Goal: Task Accomplishment & Management: Manage account settings

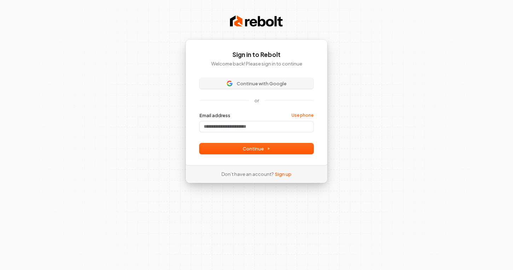
click at [260, 85] on span "Continue with Google" at bounding box center [262, 83] width 50 height 6
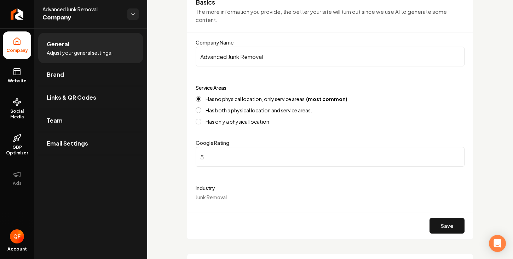
scroll to position [69, 0]
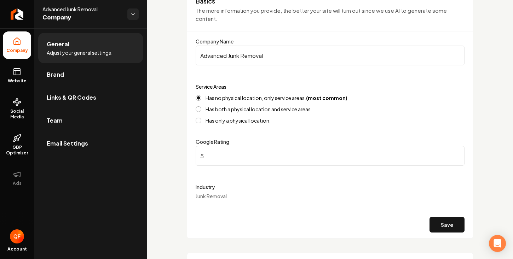
click at [380, 160] on input "5" at bounding box center [330, 156] width 269 height 20
click at [358, 198] on div "Industry Junk Removal" at bounding box center [330, 191] width 269 height 17
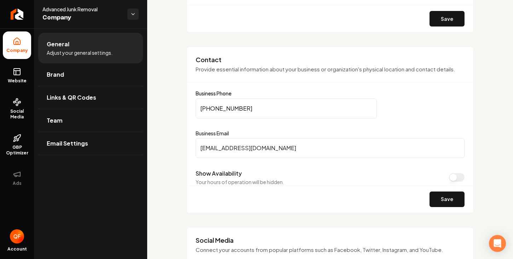
scroll to position [275, 0]
type input "advancedjunkremovals2023@gmail.com"
click at [301, 187] on div "Save" at bounding box center [330, 198] width 286 height 27
click at [449, 174] on button "Show Availability" at bounding box center [457, 177] width 16 height 8
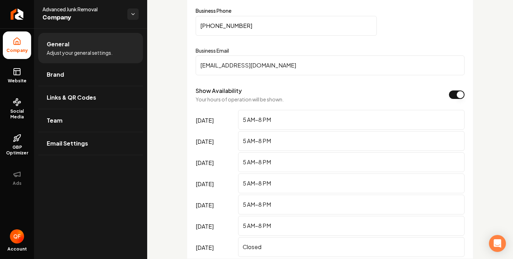
scroll to position [395, 0]
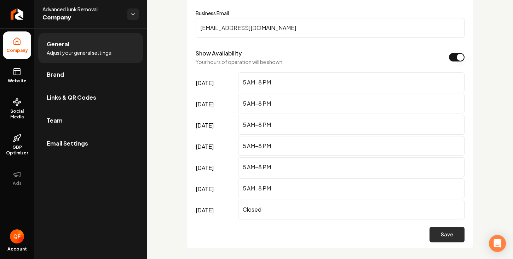
click at [440, 229] on button "Save" at bounding box center [446, 235] width 35 height 16
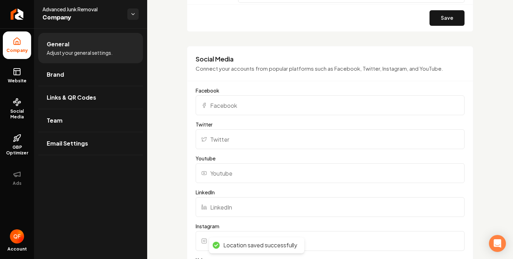
scroll to position [613, 0]
click at [361, 85] on div "Social Media Connect your accounts from popular platforms such as Facebook, Twi…" at bounding box center [330, 255] width 287 height 420
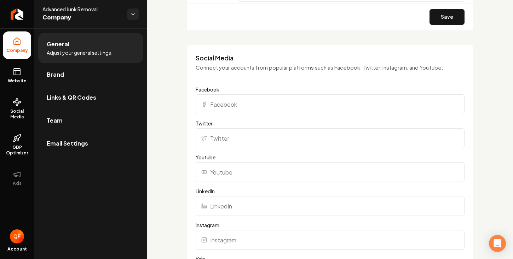
click at [358, 96] on input "Facebook" at bounding box center [330, 104] width 269 height 20
click at [262, 139] on input "Twitter" at bounding box center [330, 138] width 269 height 20
click at [263, 163] on input "Youtube" at bounding box center [330, 172] width 269 height 20
click at [233, 111] on input "Facebook" at bounding box center [330, 104] width 269 height 20
paste input "https://www.facebook.com/share/1Leovo78jT/?mibextid=wwXIfr"
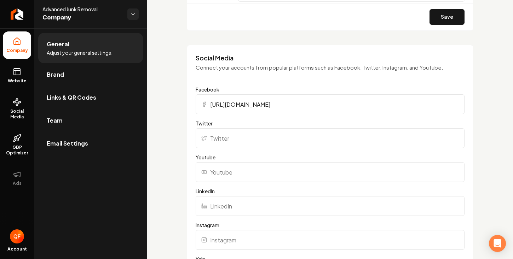
type input "https://www.facebook.com/share/1Leovo78jT/?mibextid=wwXIfr"
click at [249, 135] on input "Twitter" at bounding box center [330, 138] width 269 height 20
click at [243, 169] on input "Youtube" at bounding box center [330, 172] width 269 height 20
click at [258, 173] on input "Youtube" at bounding box center [330, 172] width 269 height 20
paste input "https://www.youtube.com/@Mr.Advanced_"
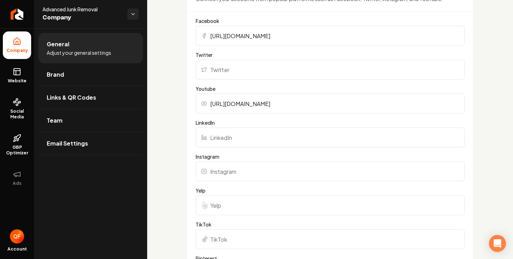
scroll to position [683, 0]
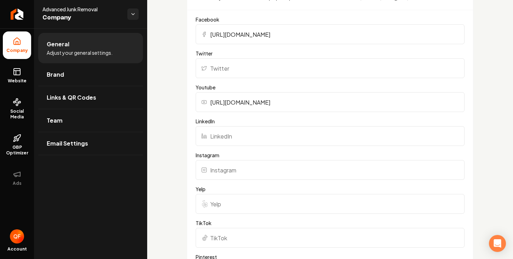
type input "https://www.youtube.com/@Mr.Advanced_"
click at [382, 138] on input "LinkedIn" at bounding box center [330, 136] width 269 height 20
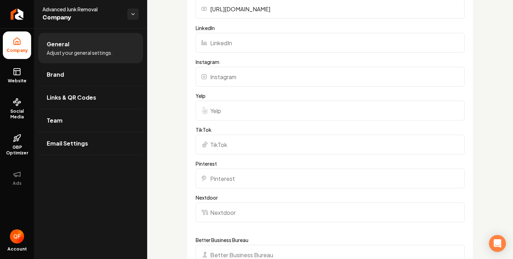
scroll to position [777, 0]
click at [382, 137] on input "TikTok" at bounding box center [330, 144] width 269 height 20
click at [255, 141] on input "TikTok" at bounding box center [330, 144] width 269 height 20
paste input "https://www.instagram.com/mr_advanced_?igsh=N3drZGNkbzBuaWVv&utm_source=qr"
type input "https://www.instagram.com/mr_advanced_?igsh=N3drZGNkbzBuaWVv&utm_source=qr"
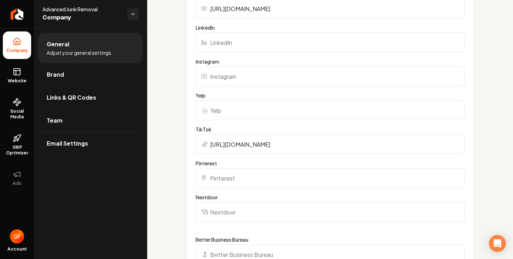
drag, startPoint x: 209, startPoint y: 142, endPoint x: 512, endPoint y: 117, distance: 303.5
click at [511, 117] on main "General Basics The more information you provide, the better your site will turn…" at bounding box center [330, 129] width 366 height 259
drag, startPoint x: 210, startPoint y: 142, endPoint x: 471, endPoint y: 158, distance: 261.9
click at [314, 67] on input "Instagram" at bounding box center [330, 77] width 269 height 20
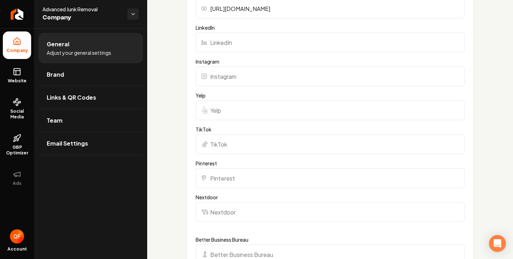
paste input "https://www.instagram.com/mr_advanced_?igsh=N3drZGNkbzBuaWVv&utm_source=qr"
type input "https://www.instagram.com/mr_advanced_?igsh=N3drZGNkbzBuaWVv&utm_source=qr"
click at [327, 108] on input "Yelp" at bounding box center [330, 110] width 269 height 20
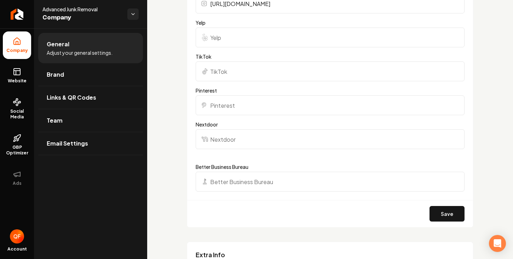
scroll to position [853, 0]
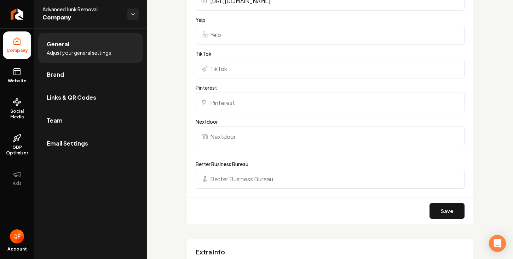
click at [318, 134] on input "Nextdoor" at bounding box center [330, 137] width 269 height 20
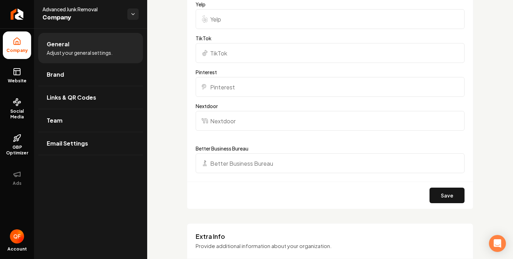
scroll to position [870, 0]
click at [308, 161] on input "Better Business Bureau" at bounding box center [330, 162] width 269 height 20
click at [315, 138] on form "Facebook https://www.facebook.com/share/1Leovo78jT/?mibextid=wwXIfr Twitter You…" at bounding box center [330, 18] width 269 height 378
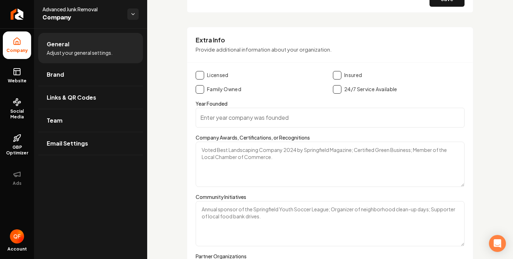
scroll to position [1063, 0]
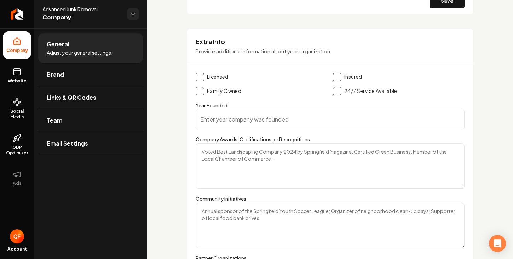
click at [201, 79] on button "Main content area" at bounding box center [200, 77] width 8 height 8
click at [338, 77] on button "Main content area" at bounding box center [337, 77] width 8 height 8
click at [325, 113] on input "Year Founded" at bounding box center [330, 120] width 269 height 20
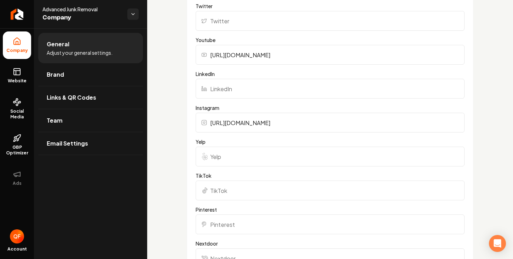
scroll to position [736, 0]
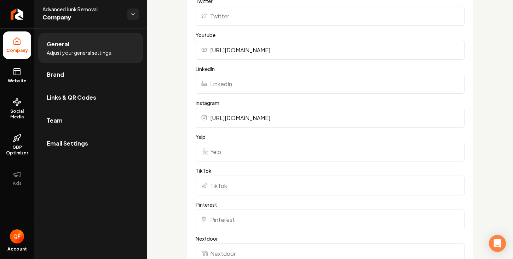
type input "2023"
click at [250, 179] on input "TikTok" at bounding box center [330, 186] width 269 height 20
paste input "https://www.tiktok.com/@quavionfinleyy?_t=ZT-8zhawIgY5fx&_r=1"
type input "https://www.tiktok.com/@quavionfinleyy?_t=ZT-8zhawIgY5fx&_r=1"
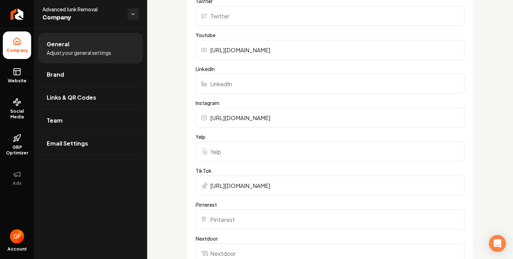
click at [251, 221] on input "Pinterest" at bounding box center [330, 220] width 269 height 20
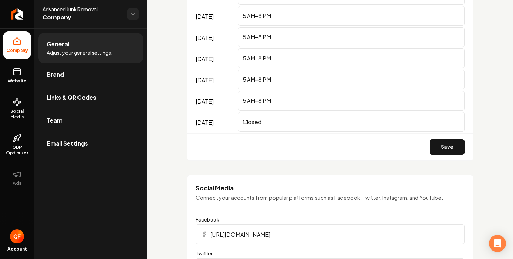
scroll to position [479, 0]
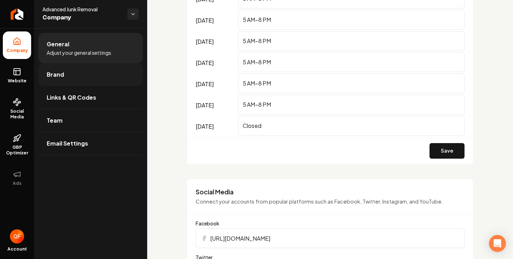
click at [79, 77] on link "Brand" at bounding box center [90, 74] width 105 height 23
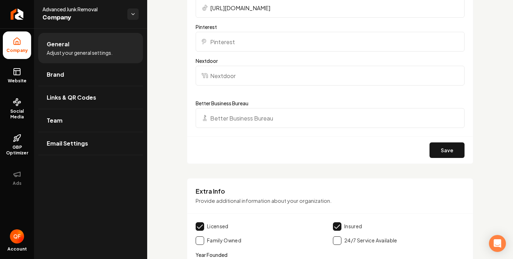
scroll to position [917, 0]
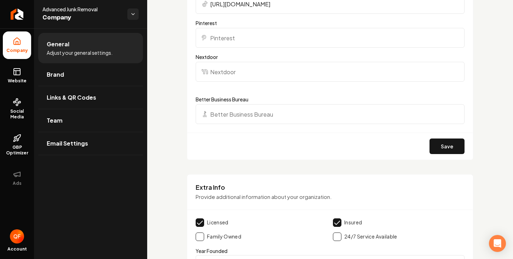
click at [297, 80] on input "Nextdoor" at bounding box center [330, 72] width 269 height 20
paste input "https://nextdoor.com/pages/advanced-junk-removal-brandon-ms?init_source=busines…"
type input "https://nextdoor.com/pages/advanced-junk-removal-brandon-ms?init_source=busines…"
click at [424, 152] on div "Save" at bounding box center [330, 146] width 286 height 27
click at [436, 141] on button "Save" at bounding box center [446, 147] width 35 height 16
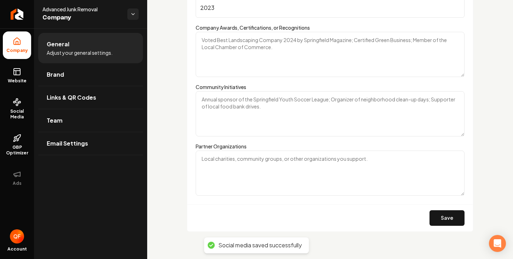
scroll to position [0, 0]
click at [432, 226] on div "Save" at bounding box center [330, 217] width 286 height 27
click at [435, 219] on button "Save" at bounding box center [446, 219] width 35 height 16
click at [109, 64] on link "Brand" at bounding box center [90, 74] width 105 height 23
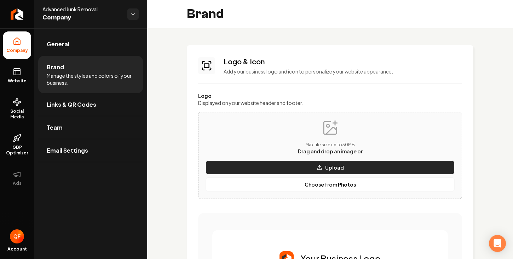
click at [235, 170] on button "Upload" at bounding box center [330, 168] width 249 height 14
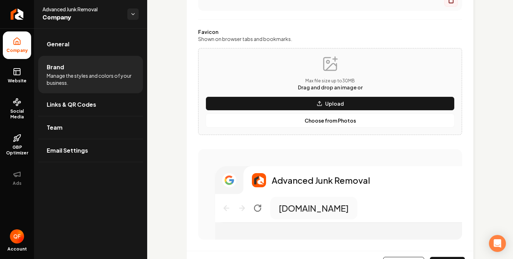
scroll to position [294, 0]
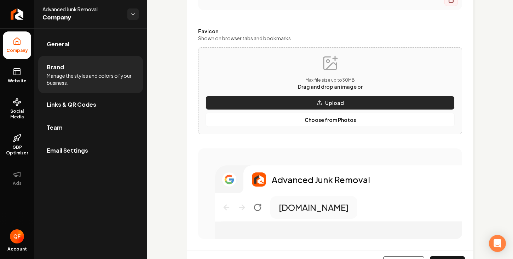
click at [297, 99] on button "Upload" at bounding box center [330, 103] width 249 height 14
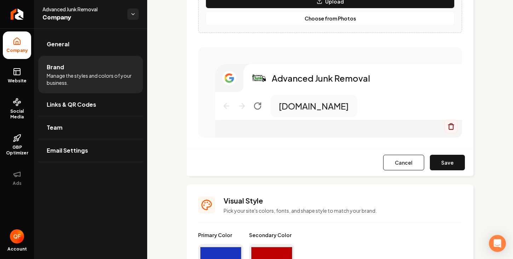
scroll to position [398, 0]
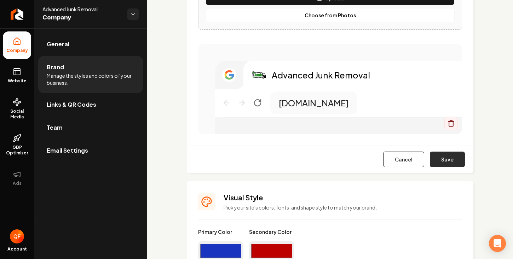
click at [432, 165] on button "Save" at bounding box center [447, 160] width 35 height 16
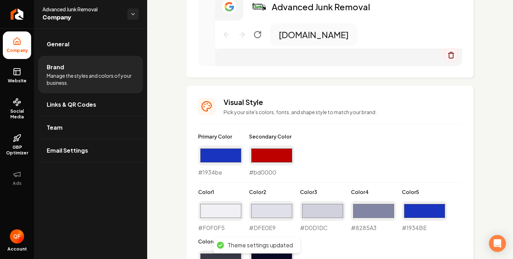
scroll to position [559, 0]
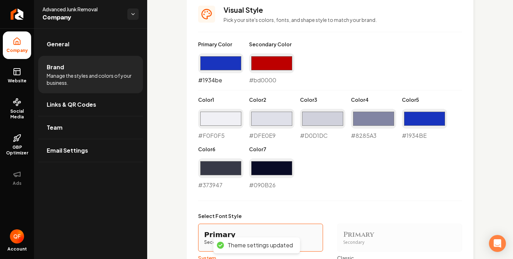
click at [225, 60] on input "#1934be" at bounding box center [220, 63] width 45 height 20
type input "#000000"
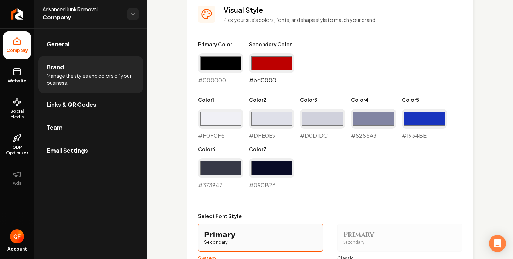
click at [267, 68] on input "#bd0000" at bounding box center [271, 63] width 45 height 20
click at [282, 61] on input "#77bb41" at bounding box center [271, 63] width 45 height 20
type input "#00bc00"
click at [253, 195] on div "Primary Color #000000 #000000 Secondary Color #00bc00 #00bc00 Color 1 #f0f0f5 #…" at bounding box center [330, 209] width 264 height 337
click at [383, 115] on input "#8285a3" at bounding box center [373, 119] width 45 height 20
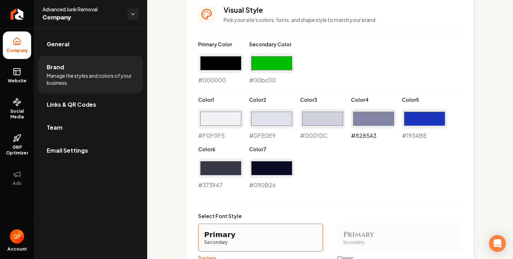
type input "#ffffff"
click at [320, 114] on input "#d0d1dc" at bounding box center [322, 119] width 45 height 20
type input "#ffffff"
click at [284, 117] on input "#dfe0e9" at bounding box center [271, 119] width 45 height 20
type input "#ffffff"
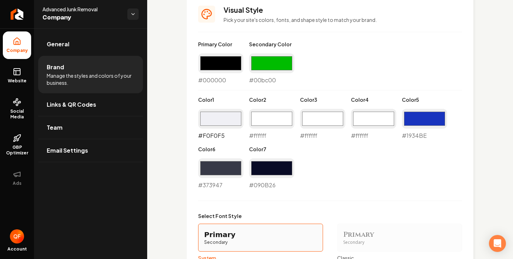
click at [231, 121] on input "#f0f0f5" at bounding box center [220, 119] width 45 height 20
type input "#ffffff"
click at [418, 120] on input "#1934be" at bounding box center [424, 119] width 45 height 20
type input "#00ba00"
click at [208, 172] on input "#373947" at bounding box center [220, 168] width 45 height 20
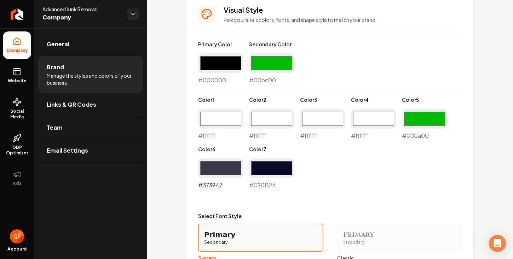
type input "#ffffff"
click at [270, 172] on input "#090b26" at bounding box center [271, 168] width 45 height 20
click at [348, 191] on div "Primary Color #000000 #000000 Secondary Color #00bc00 #00bc00 Color 1 #ffffff #…" at bounding box center [330, 209] width 264 height 337
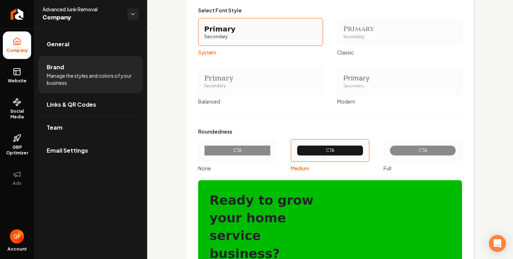
scroll to position [766, 0]
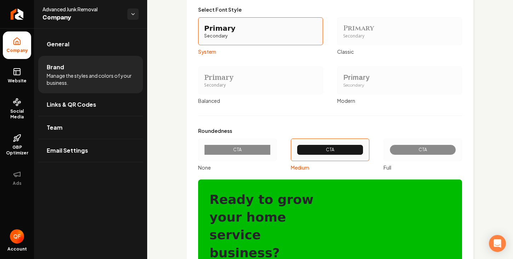
click at [267, 150] on div "CTA" at bounding box center [237, 150] width 67 height 11
click at [203, 150] on button "CTA None" at bounding box center [201, 150] width 6 height 6
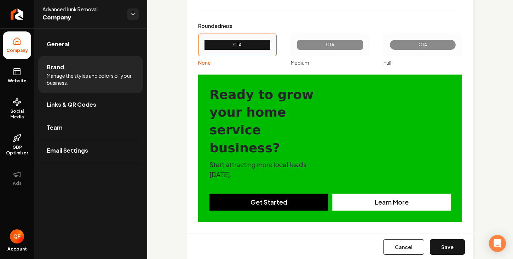
scroll to position [870, 0]
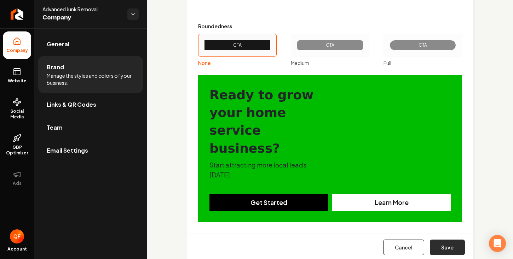
click at [439, 240] on button "Save" at bounding box center [447, 248] width 35 height 16
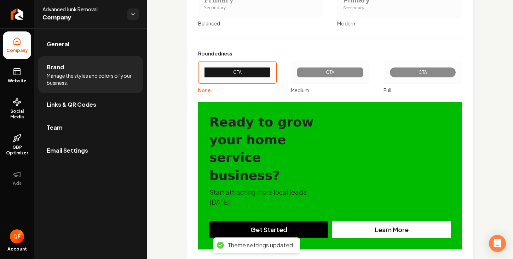
scroll to position [0, 0]
click at [91, 100] on link "Links & QR Codes" at bounding box center [90, 104] width 105 height 23
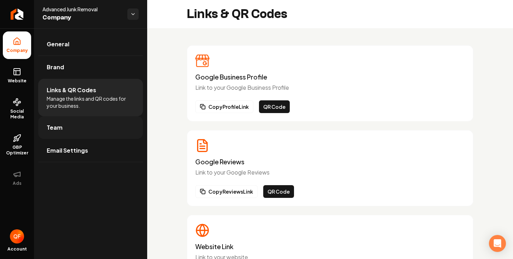
click at [94, 125] on link "Team" at bounding box center [90, 127] width 105 height 23
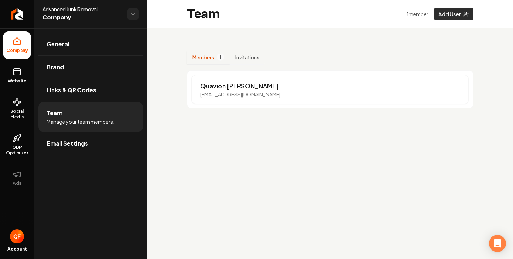
click at [450, 18] on button "Add User" at bounding box center [453, 14] width 39 height 13
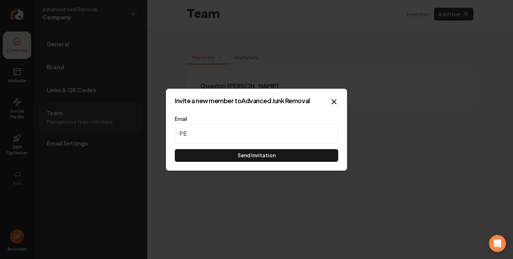
type input "P"
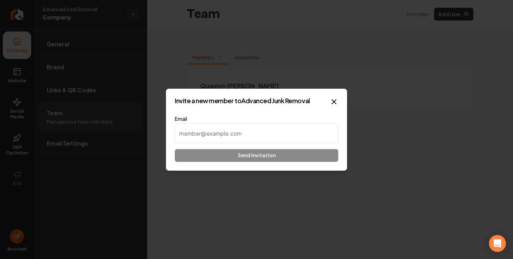
click at [254, 136] on input at bounding box center [256, 134] width 163 height 20
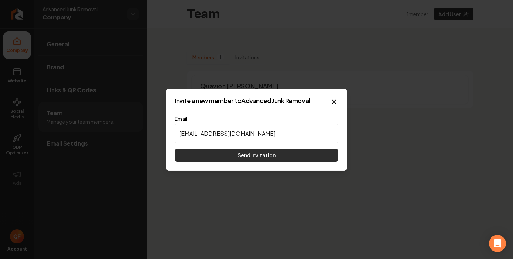
type input "percialeshanta@gmail.com"
click at [286, 153] on button "Send Invitation" at bounding box center [256, 155] width 163 height 13
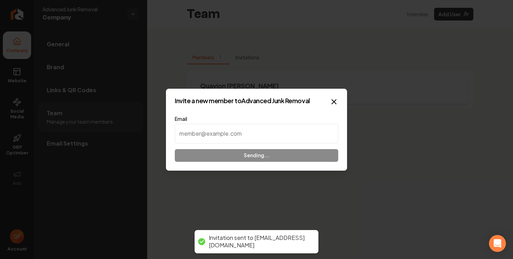
click at [370, 81] on div "Quavion Finley advancedjunkremoval2023@gmail.com" at bounding box center [329, 89] width 277 height 29
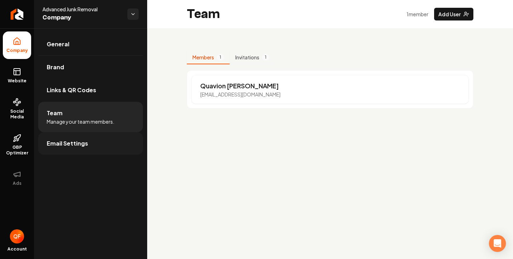
click at [69, 137] on link "Email Settings" at bounding box center [90, 143] width 105 height 23
click at [71, 141] on span "Email Settings" at bounding box center [67, 143] width 41 height 8
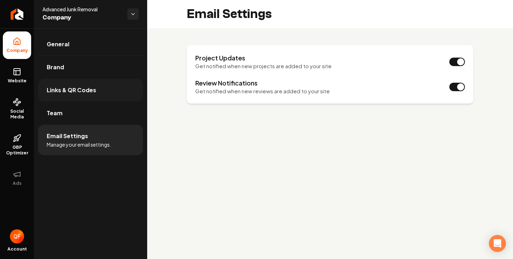
click at [94, 97] on link "Links & QR Codes" at bounding box center [90, 90] width 105 height 23
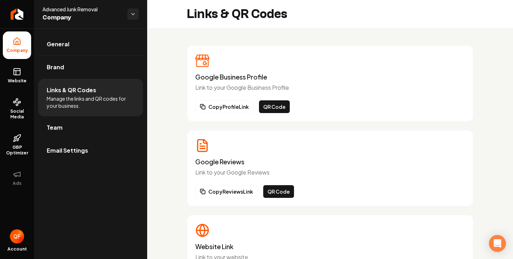
click at [90, 111] on li "Links & QR Codes Manage the links and QR codes for your business." at bounding box center [90, 98] width 105 height 38
click at [12, 75] on link "Website" at bounding box center [17, 76] width 28 height 28
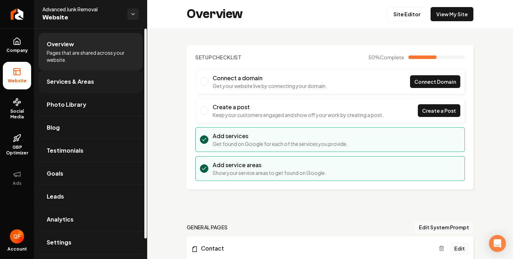
click at [83, 90] on link "Services & Areas" at bounding box center [90, 81] width 105 height 23
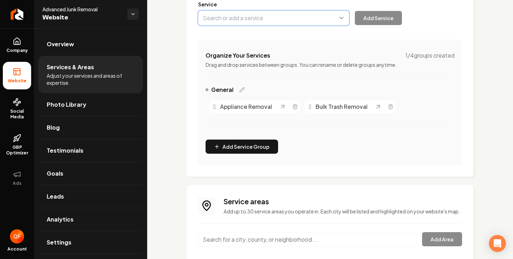
click at [286, 17] on button "Main content area" at bounding box center [273, 18] width 151 height 15
click at [109, 101] on div "Company Website Social Media GBP Optimizer Ads Account Advanced Junk Removal We…" at bounding box center [256, 129] width 513 height 259
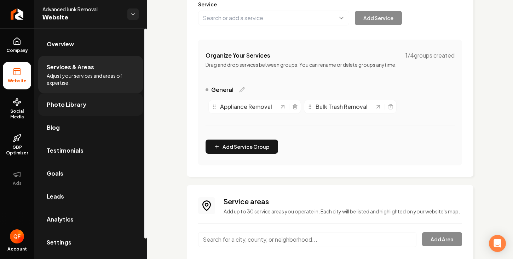
click at [107, 102] on link "Photo Library" at bounding box center [90, 104] width 105 height 23
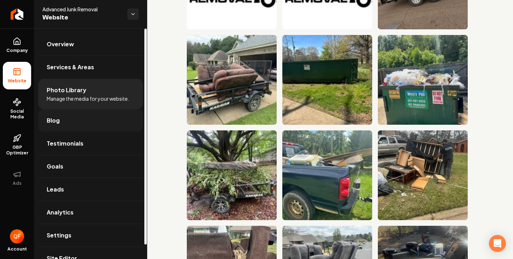
click at [96, 115] on link "Blog" at bounding box center [90, 120] width 105 height 23
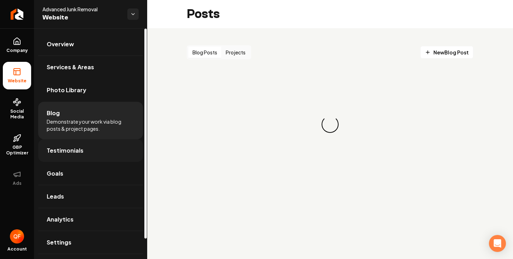
click at [94, 139] on link "Testimonials" at bounding box center [90, 150] width 105 height 23
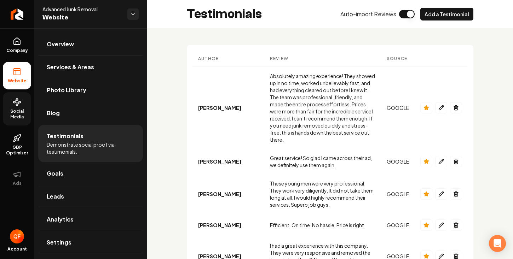
click at [19, 108] on link "Social Media" at bounding box center [17, 108] width 28 height 33
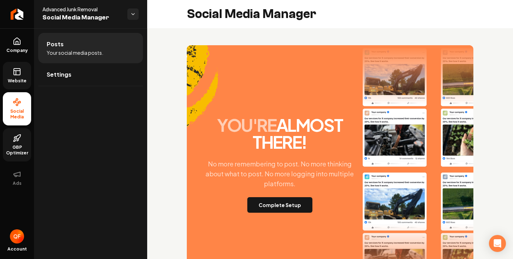
click at [19, 151] on span "GBP Optimizer" at bounding box center [17, 150] width 28 height 11
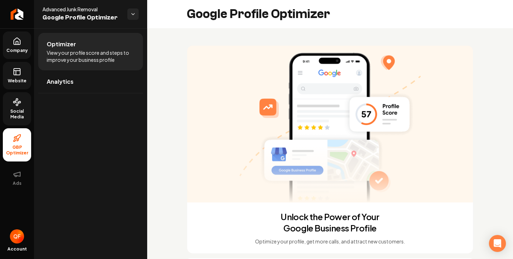
click at [21, 47] on link "Company" at bounding box center [17, 45] width 28 height 28
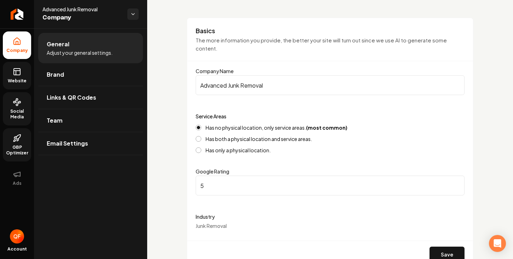
scroll to position [40, 0]
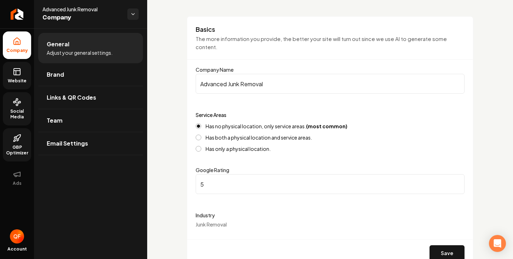
click at [371, 0] on html "Company Website Social Media GBP Optimizer Ads Account Advanced Junk Removal Co…" at bounding box center [256, 129] width 513 height 259
click at [15, 85] on link "Website" at bounding box center [17, 76] width 28 height 28
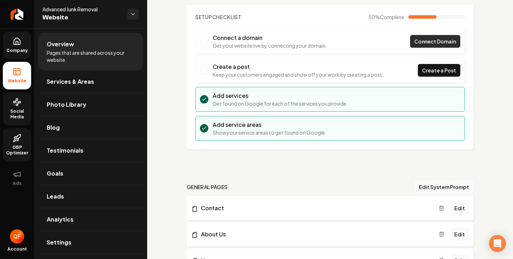
click at [426, 45] on span "Connect Domain" at bounding box center [435, 41] width 42 height 7
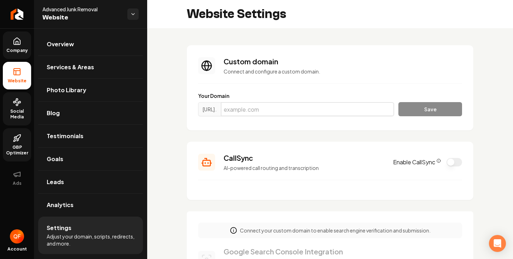
click at [299, 113] on input "Main content area" at bounding box center [307, 109] width 173 height 14
type input "advancedjunkremovals.site"
click at [417, 115] on button "Save" at bounding box center [430, 109] width 64 height 14
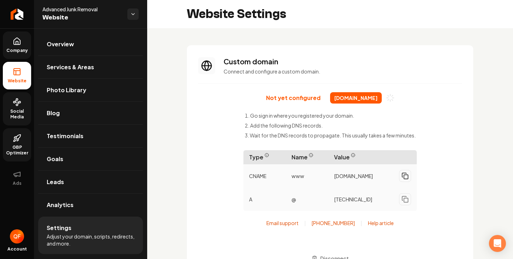
click at [402, 182] on button "Main content area" at bounding box center [405, 176] width 12 height 12
click at [399, 178] on button "Main content area" at bounding box center [405, 176] width 12 height 12
click at [480, 0] on html "Company Website Social Media GBP Optimizer Ads Account Advanced Junk Removal We…" at bounding box center [256, 129] width 513 height 259
click at [405, 175] on icon "Main content area" at bounding box center [405, 176] width 7 height 7
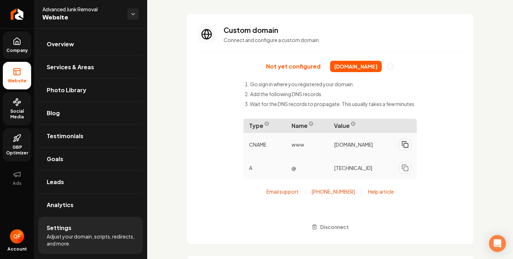
scroll to position [39, 0]
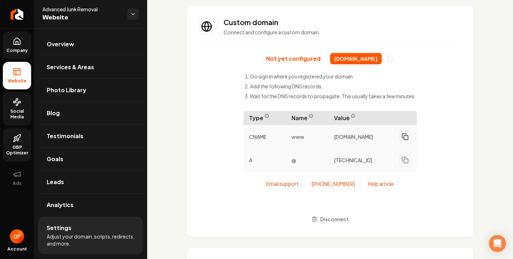
click at [405, 139] on icon "Main content area" at bounding box center [405, 136] width 7 height 7
click at [402, 161] on icon "Main content area" at bounding box center [405, 160] width 7 height 7
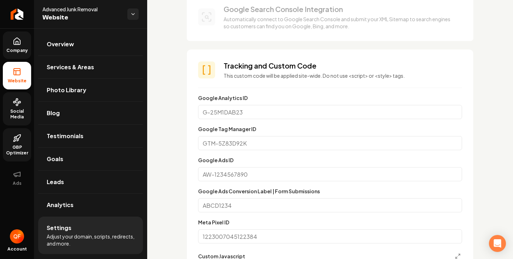
scroll to position [228, 0]
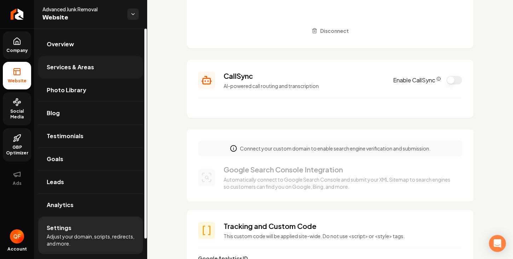
click at [88, 71] on link "Services & Areas" at bounding box center [90, 67] width 105 height 23
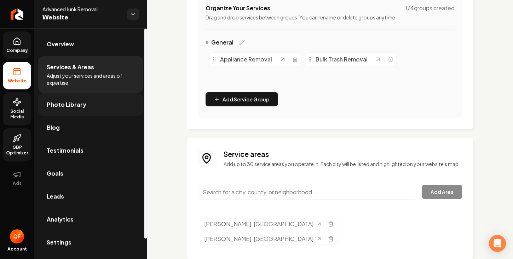
click at [88, 101] on link "Photo Library" at bounding box center [90, 104] width 105 height 23
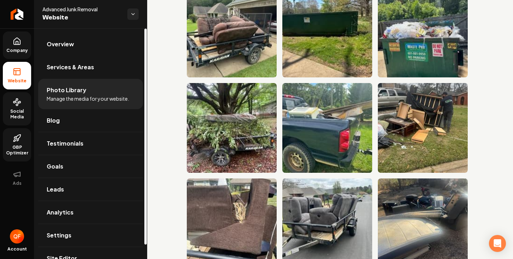
click at [88, 56] on li "Overview" at bounding box center [90, 44] width 105 height 23
click at [87, 52] on link "Overview" at bounding box center [90, 44] width 105 height 23
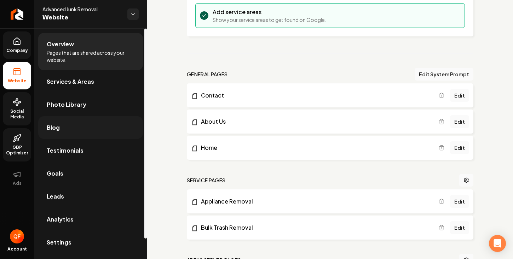
click at [81, 134] on link "Blog" at bounding box center [90, 127] width 105 height 23
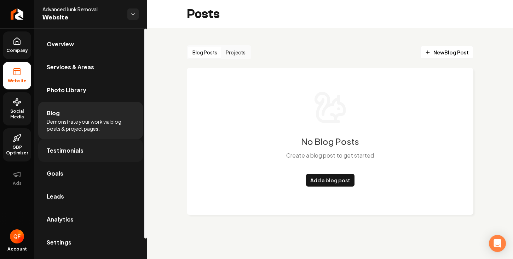
click at [97, 146] on link "Testimonials" at bounding box center [90, 150] width 105 height 23
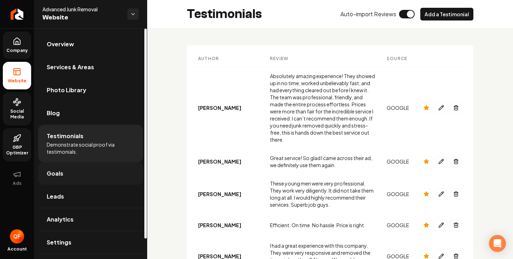
click at [91, 170] on link "Goals" at bounding box center [90, 173] width 105 height 23
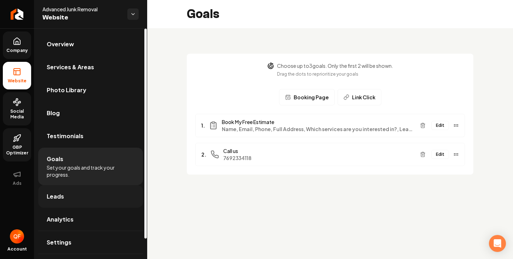
click at [90, 191] on link "Leads" at bounding box center [90, 196] width 105 height 23
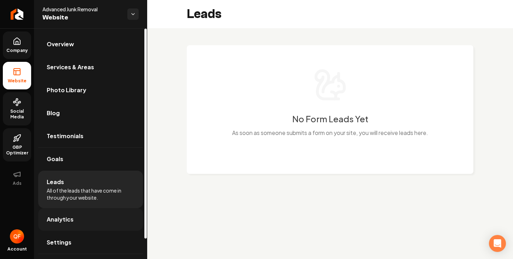
click at [90, 212] on link "Analytics" at bounding box center [90, 219] width 105 height 23
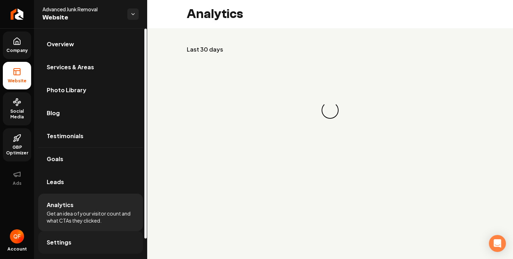
click at [89, 238] on link "Settings" at bounding box center [90, 242] width 105 height 23
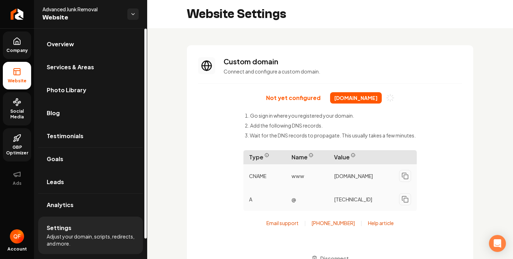
click at [6, 51] on span "Company" at bounding box center [17, 51] width 27 height 6
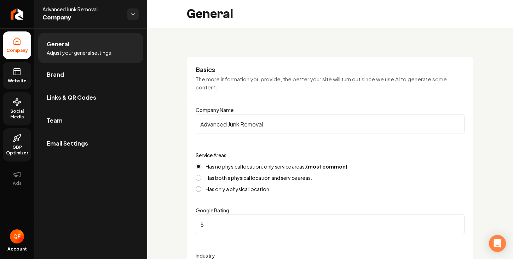
click at [17, 78] on span "Website" at bounding box center [17, 81] width 24 height 6
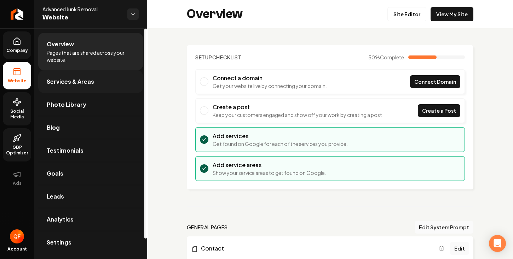
click at [68, 84] on span "Services & Areas" at bounding box center [70, 81] width 47 height 8
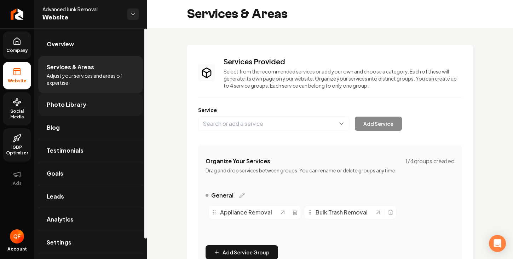
click at [72, 103] on span "Photo Library" at bounding box center [67, 104] width 40 height 8
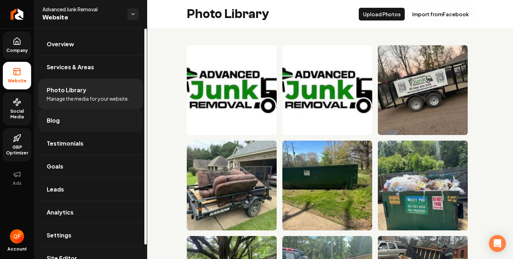
click at [85, 122] on link "Blog" at bounding box center [90, 120] width 105 height 23
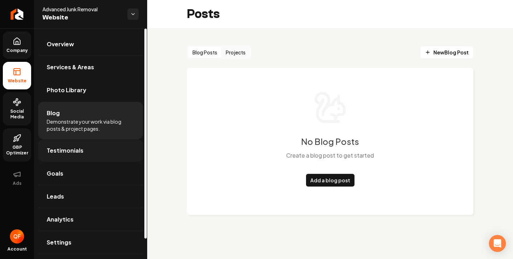
click at [88, 152] on link "Testimonials" at bounding box center [90, 150] width 105 height 23
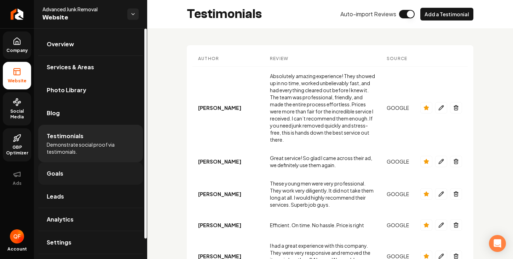
click at [82, 174] on link "Goals" at bounding box center [90, 173] width 105 height 23
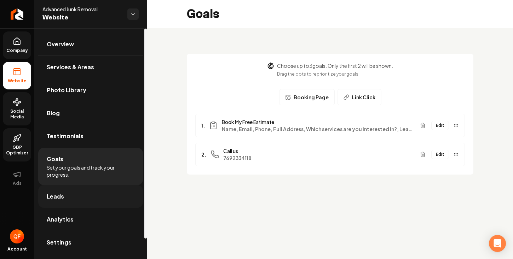
click at [83, 196] on link "Leads" at bounding box center [90, 196] width 105 height 23
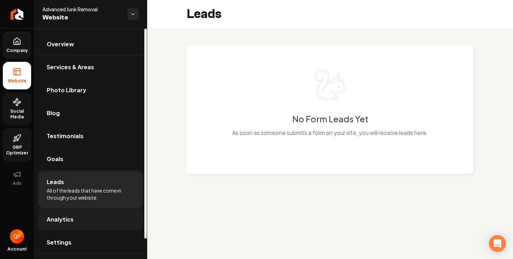
click at [83, 221] on link "Analytics" at bounding box center [90, 219] width 105 height 23
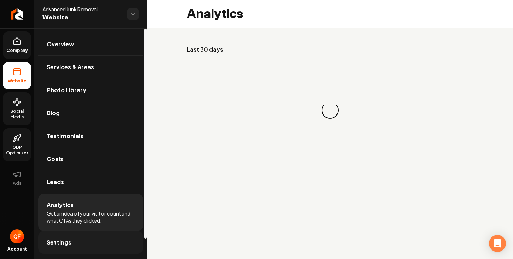
click at [86, 244] on link "Settings" at bounding box center [90, 242] width 105 height 23
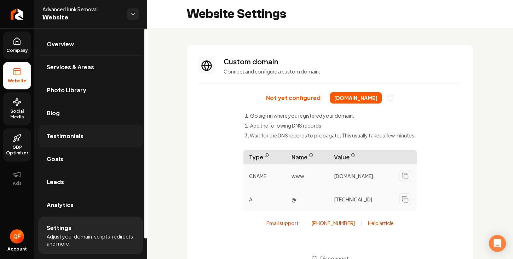
click at [87, 133] on link "Testimonials" at bounding box center [90, 136] width 105 height 23
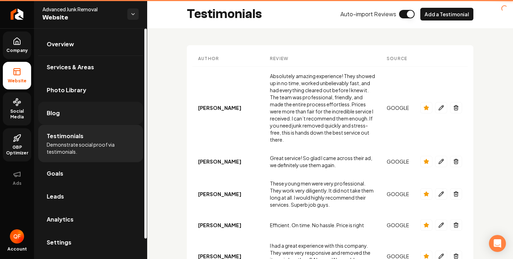
click at [86, 115] on link "Blog" at bounding box center [90, 113] width 105 height 23
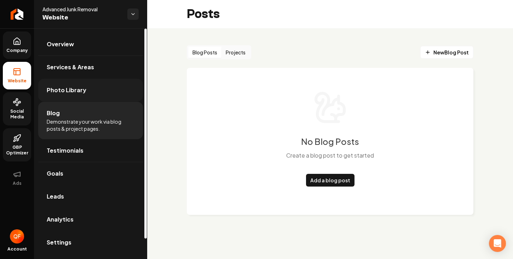
click at [79, 82] on link "Photo Library" at bounding box center [90, 90] width 105 height 23
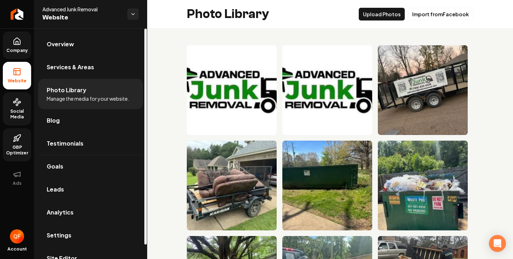
click at [61, 56] on li "Overview" at bounding box center [90, 44] width 105 height 23
click at [53, 49] on link "Overview" at bounding box center [90, 44] width 105 height 23
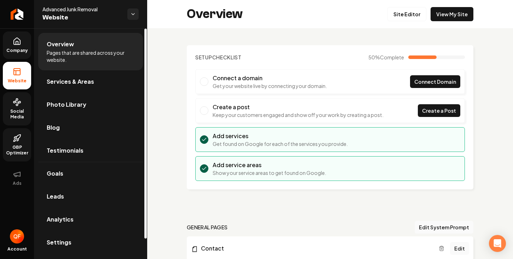
click at [27, 52] on span "Company" at bounding box center [17, 51] width 27 height 6
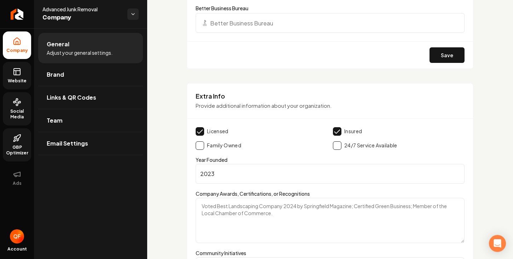
click at [8, 80] on span "Website" at bounding box center [17, 81] width 24 height 6
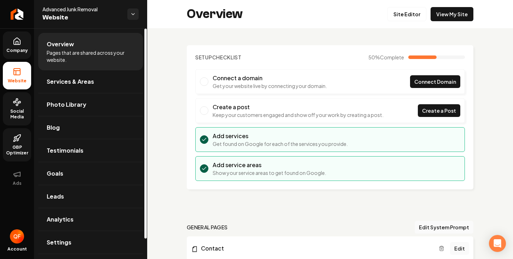
click at [18, 113] on span "Social Media" at bounding box center [17, 114] width 28 height 11
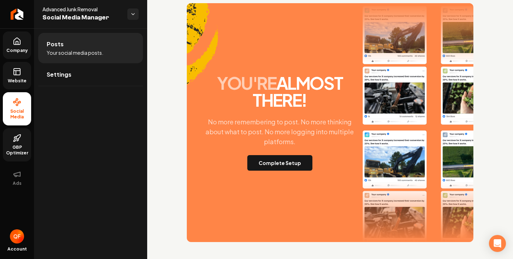
click at [6, 151] on span "GBP Optimizer" at bounding box center [17, 150] width 28 height 11
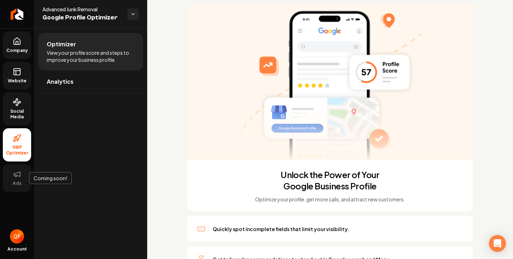
click at [15, 176] on icon at bounding box center [17, 174] width 8 height 8
click at [18, 97] on link "Social Media" at bounding box center [17, 108] width 28 height 33
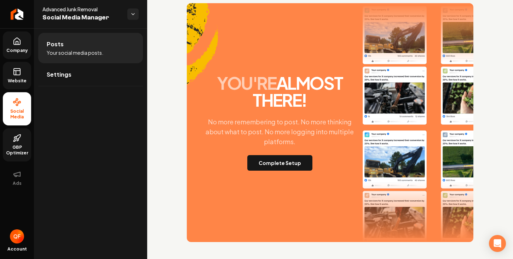
click at [17, 57] on link "Company" at bounding box center [17, 45] width 28 height 28
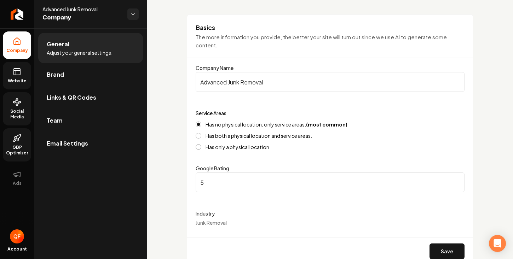
click at [16, 72] on icon at bounding box center [16, 73] width 0 height 4
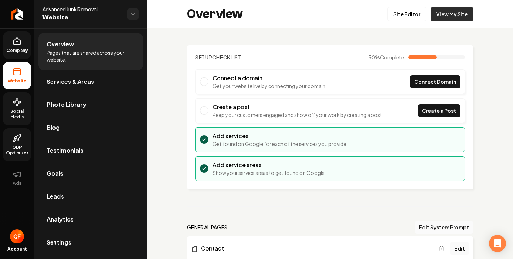
click at [445, 18] on link "View My Site" at bounding box center [452, 14] width 43 height 14
click at [464, 12] on link "View My Site" at bounding box center [452, 14] width 43 height 14
